Goal: Task Accomplishment & Management: Manage account settings

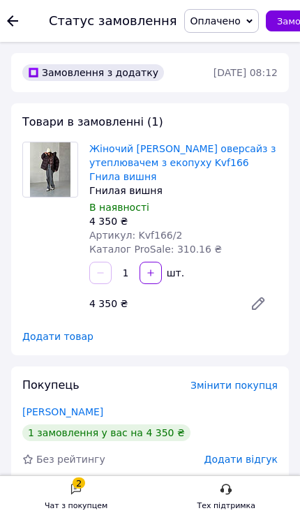
click at [10, 22] on use at bounding box center [12, 20] width 11 height 11
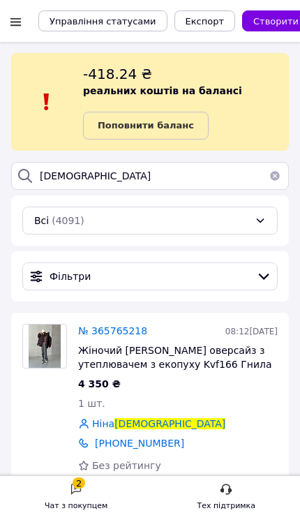
click at [19, 28] on div at bounding box center [15, 22] width 17 height 14
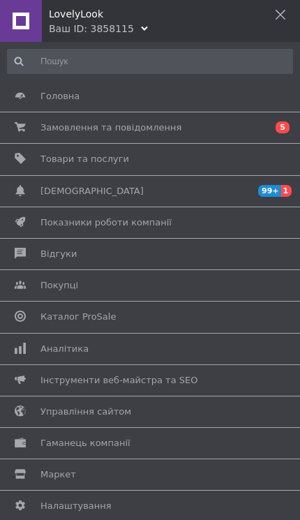
click at [73, 120] on link "Замовлення та повідомлення 0 5" at bounding box center [146, 128] width 293 height 24
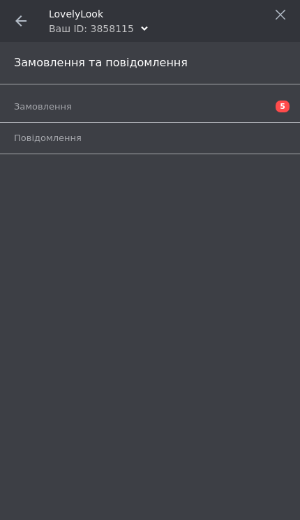
click at [43, 99] on link "Замовлення 5" at bounding box center [153, 107] width 279 height 24
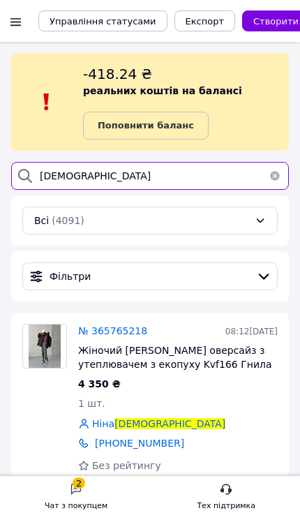
click at [120, 174] on input "[DEMOGRAPHIC_DATA]" at bounding box center [150, 176] width 278 height 28
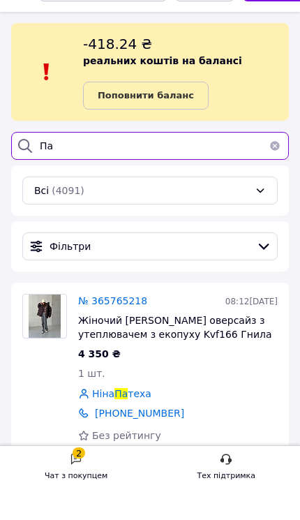
type input "П"
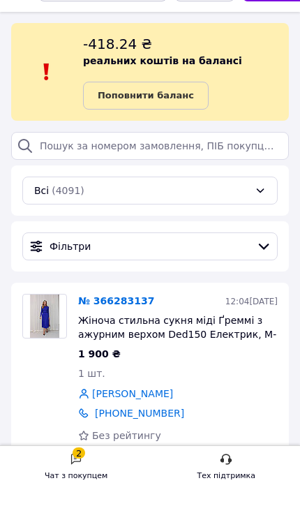
click at [263, 269] on icon at bounding box center [263, 276] width 15 height 15
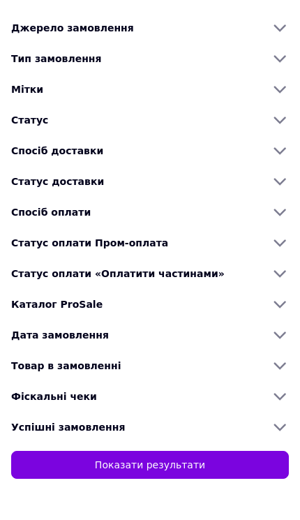
scroll to position [30, 0]
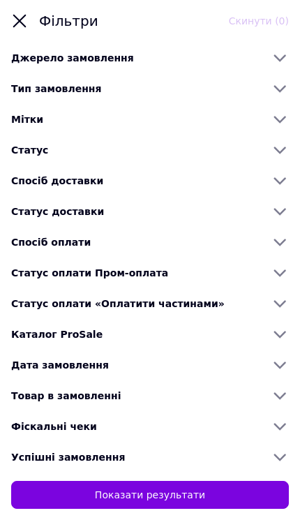
click at [27, 16] on icon at bounding box center [19, 21] width 17 height 17
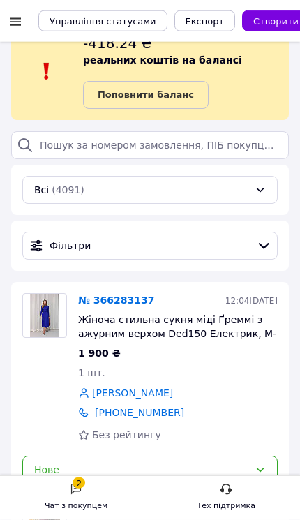
scroll to position [0, 0]
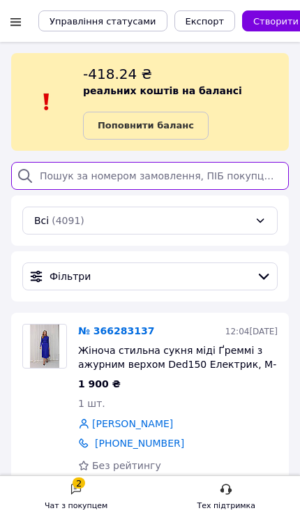
click at [73, 178] on input "search" at bounding box center [150, 176] width 278 height 28
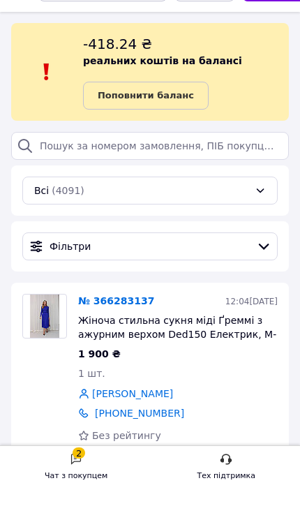
click at [52, 263] on div "Фільтри" at bounding box center [150, 277] width 256 height 28
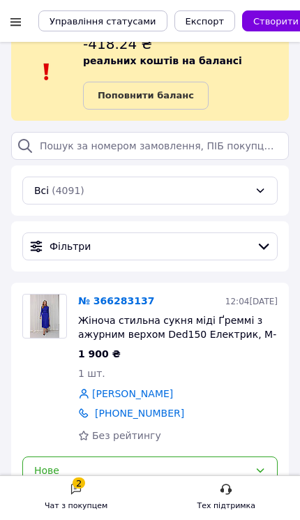
click at [47, 243] on div "Фільтри" at bounding box center [150, 247] width 207 height 14
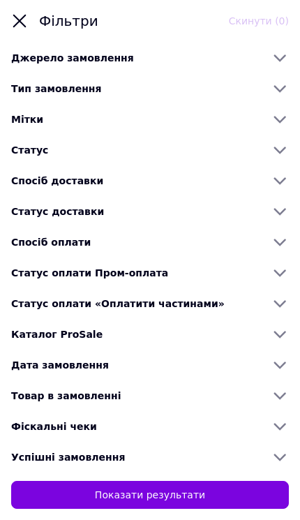
click at [283, 122] on icon at bounding box center [280, 119] width 18 height 18
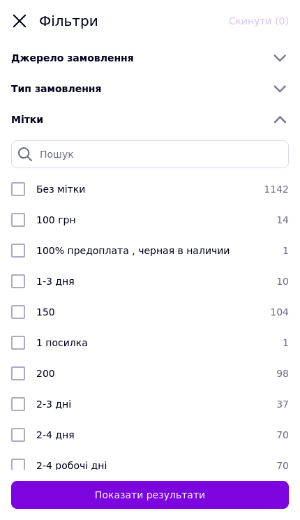
click at [170, 415] on div "2-3 дні 37" at bounding box center [150, 404] width 300 height 31
click at [22, 405] on input "checkbox" at bounding box center [18, 405] width 14 height 14
checkbox input "false"
click at [33, 149] on icon at bounding box center [25, 154] width 17 height 17
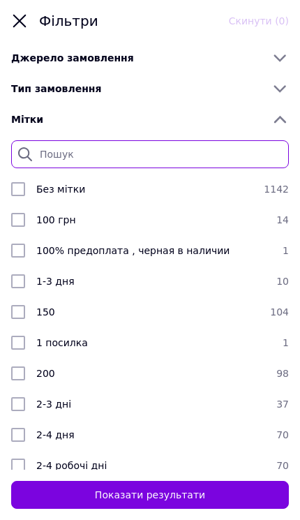
click at [59, 147] on input "search" at bounding box center [150, 154] width 278 height 28
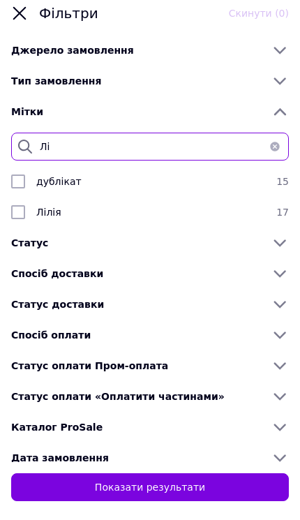
type input "Лі"
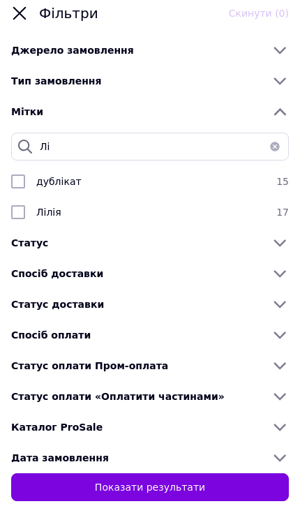
click at [21, 213] on input "checkbox" at bounding box center [18, 220] width 14 height 14
checkbox input "true"
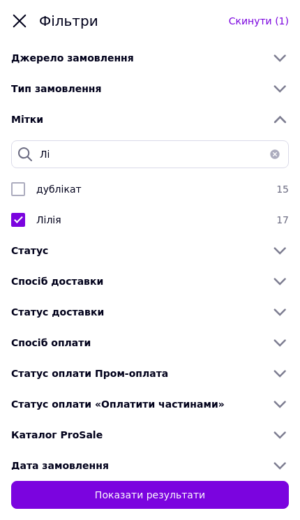
click at [204, 495] on button "Показати результати" at bounding box center [150, 495] width 278 height 28
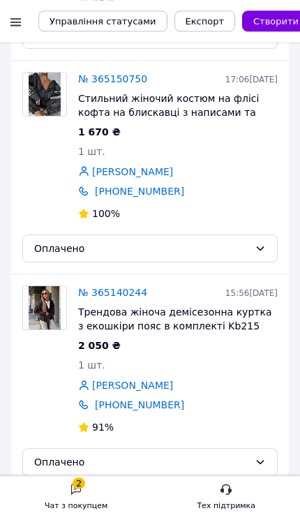
scroll to position [2347, 0]
